Goal: Navigation & Orientation: Find specific page/section

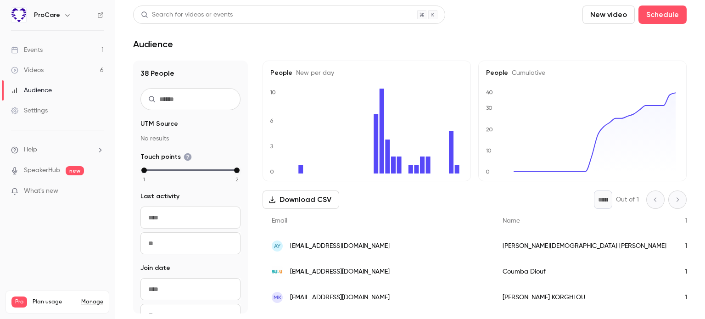
click at [56, 49] on link "Events 1" at bounding box center [57, 50] width 115 height 20
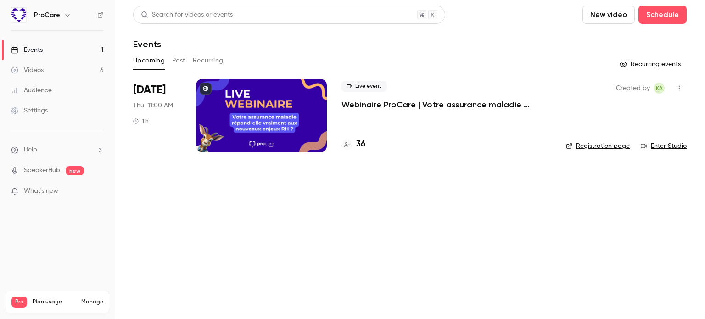
click at [73, 51] on link "Events 1" at bounding box center [57, 50] width 115 height 20
click at [678, 146] on link "Enter Studio" at bounding box center [664, 145] width 46 height 9
